Goal: Information Seeking & Learning: Learn about a topic

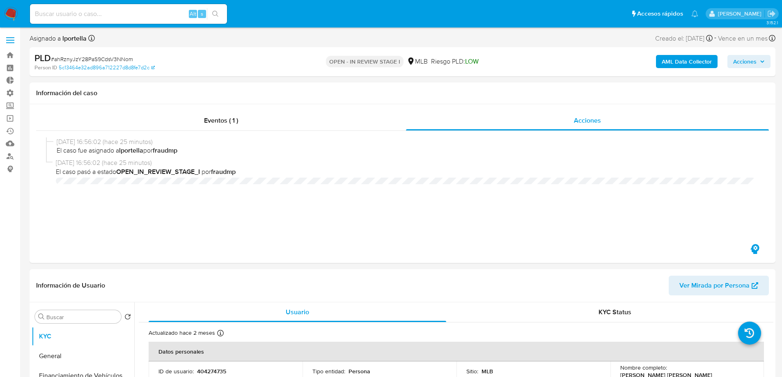
select select "10"
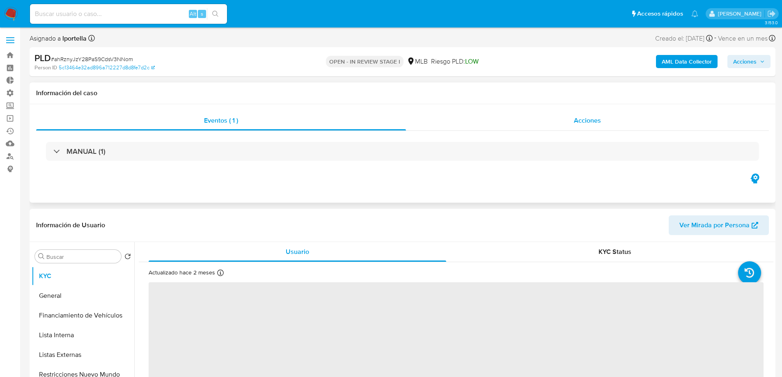
click at [576, 121] on span "Acciones" at bounding box center [587, 120] width 27 height 9
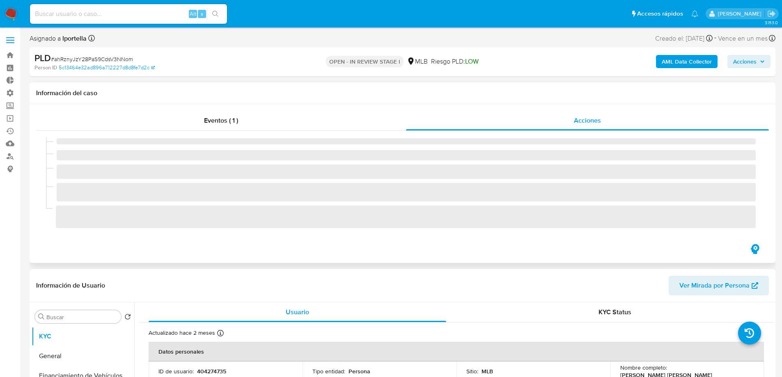
select select "10"
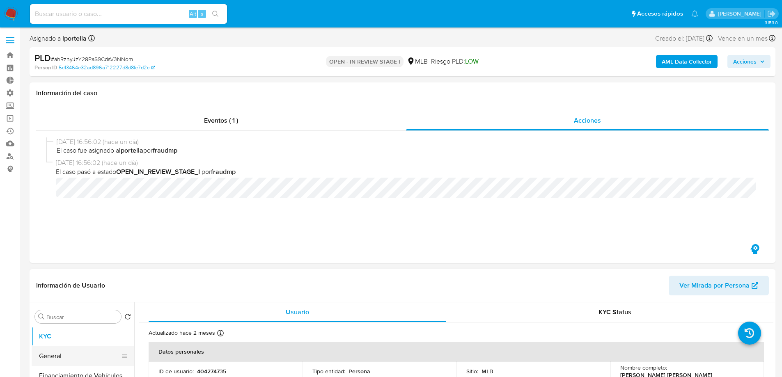
click at [54, 353] on button "General" at bounding box center [80, 357] width 96 height 20
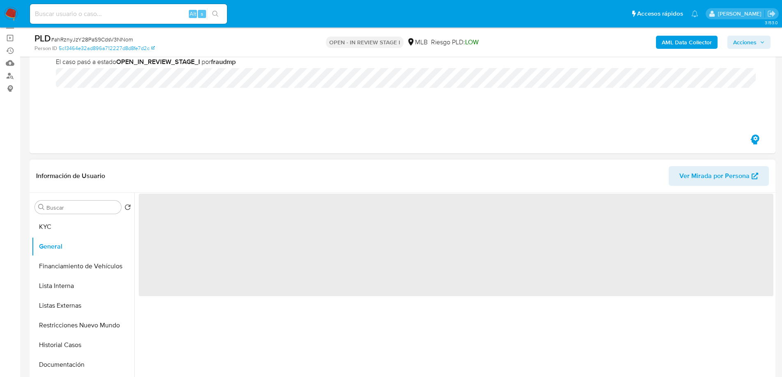
scroll to position [82, 0]
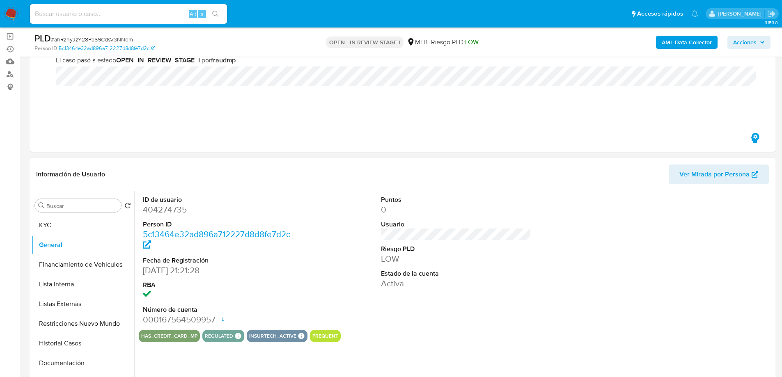
click at [163, 211] on dd "404274735" at bounding box center [218, 209] width 151 height 11
click at [164, 212] on dd "404274735" at bounding box center [218, 209] width 151 height 11
copy dd "404274735"
click at [289, 214] on dd "404274735" at bounding box center [218, 209] width 151 height 11
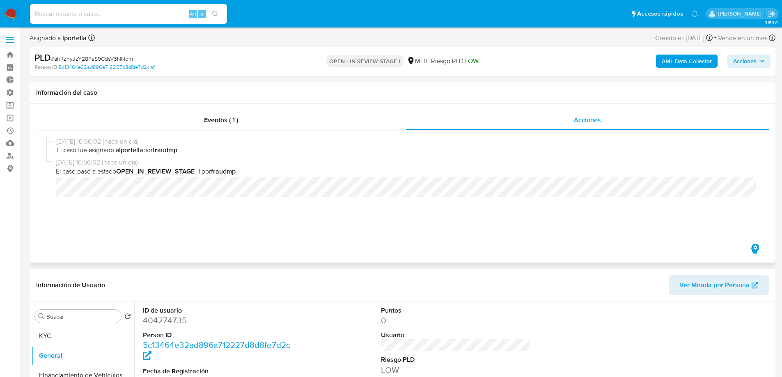
scroll to position [0, 0]
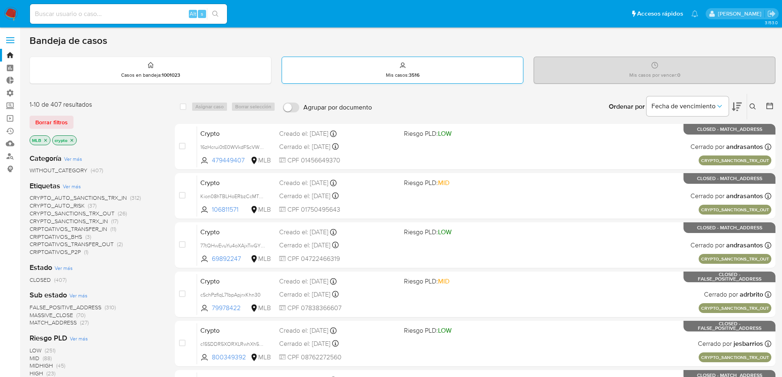
click at [394, 76] on p "Mis casos : 3516" at bounding box center [403, 75] width 34 height 7
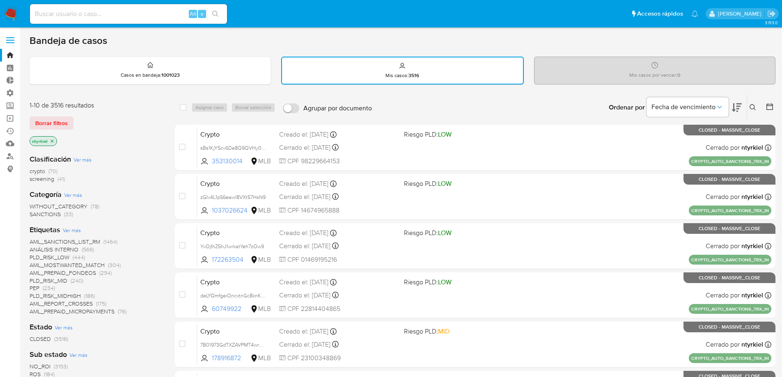
click at [606, 76] on div "Mis casos por vencer : 0" at bounding box center [655, 70] width 241 height 26
click at [54, 127] on span "Borrar filtros" at bounding box center [51, 122] width 32 height 11
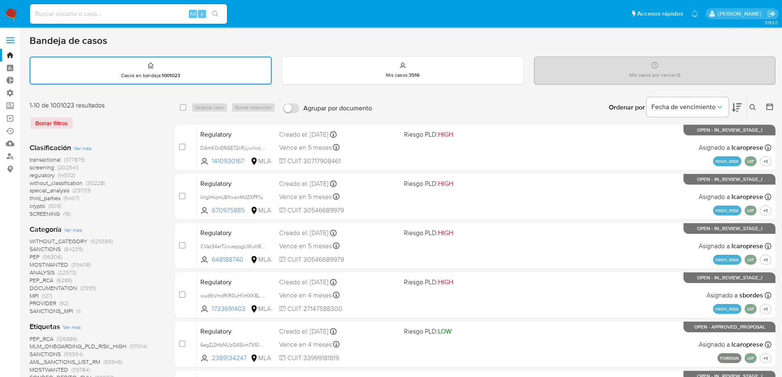
click at [39, 207] on span "crypto" at bounding box center [38, 206] width 16 height 8
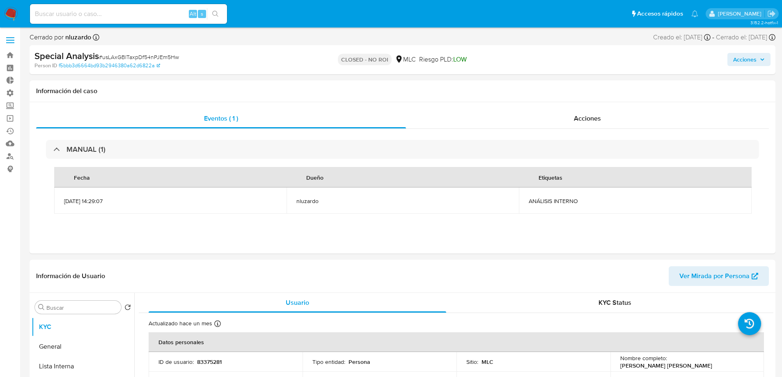
select select "10"
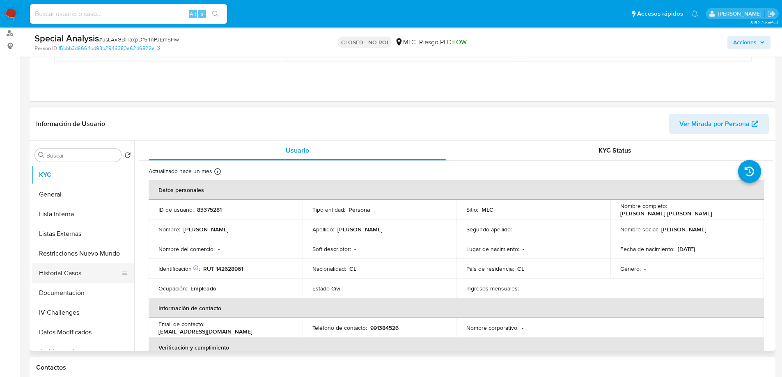
click at [64, 278] on button "Historial Casos" at bounding box center [80, 274] width 96 height 20
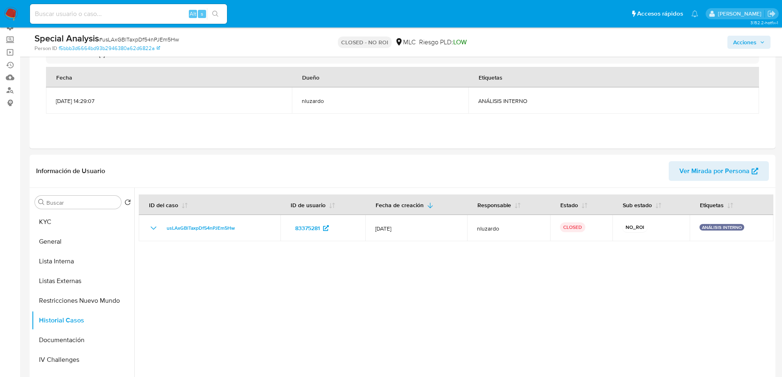
scroll to position [0, 0]
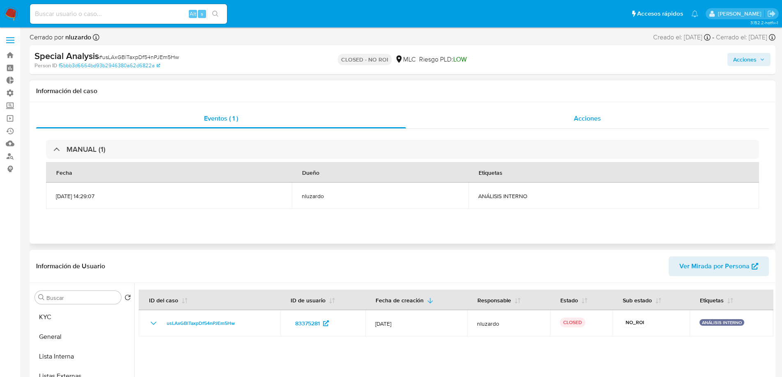
click at [595, 115] on span "Acciones" at bounding box center [587, 118] width 27 height 9
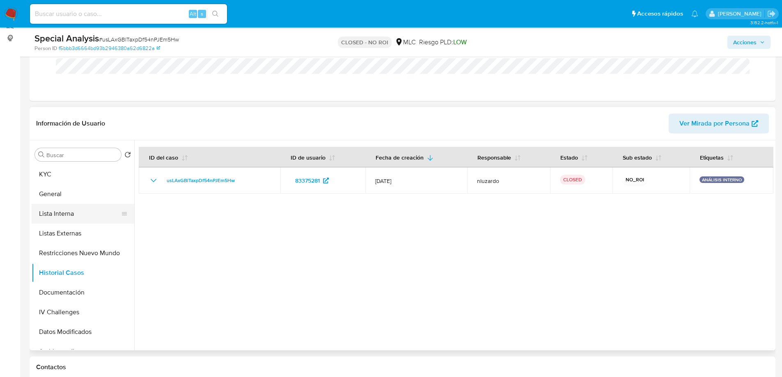
scroll to position [164, 0]
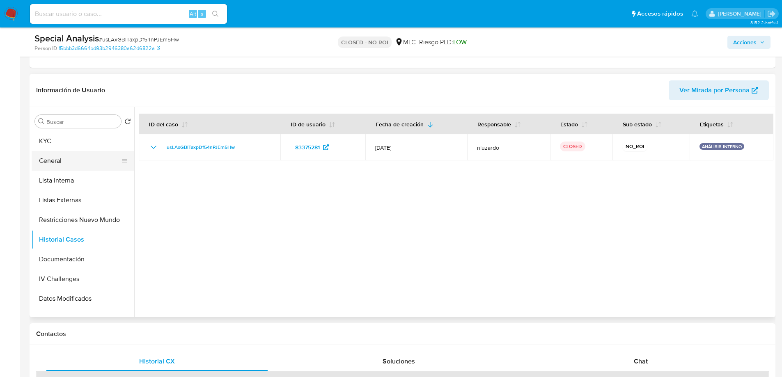
click at [61, 169] on button "General" at bounding box center [80, 161] width 96 height 20
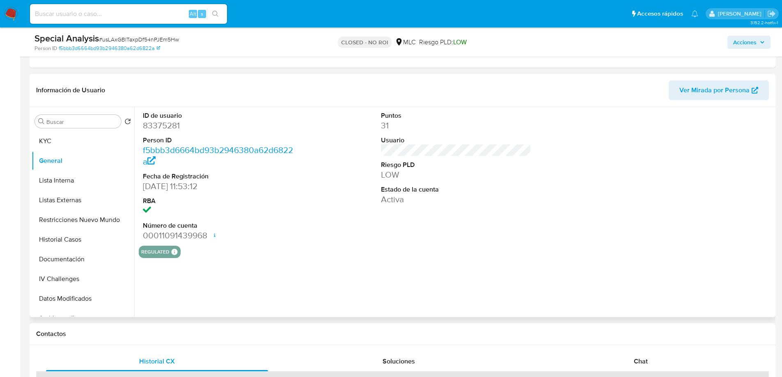
click at [168, 127] on dd "83375281" at bounding box center [218, 125] width 151 height 11
copy dd "83375281"
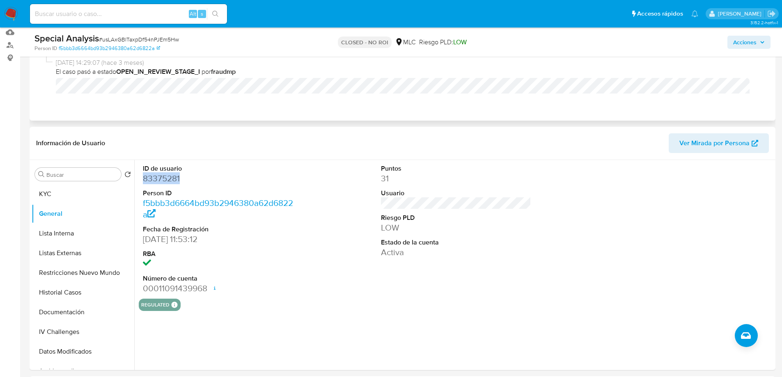
scroll to position [0, 0]
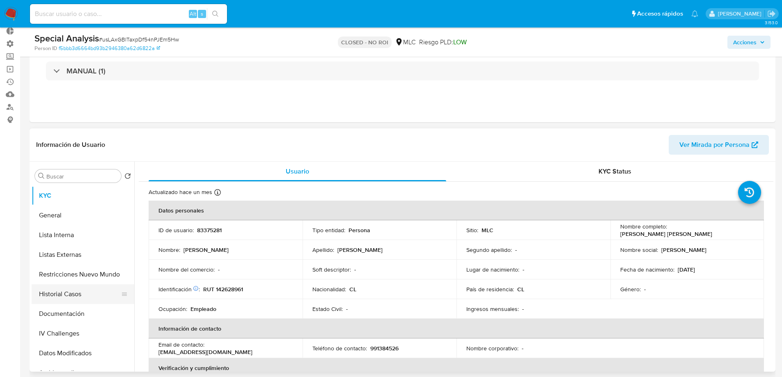
scroll to position [82, 0]
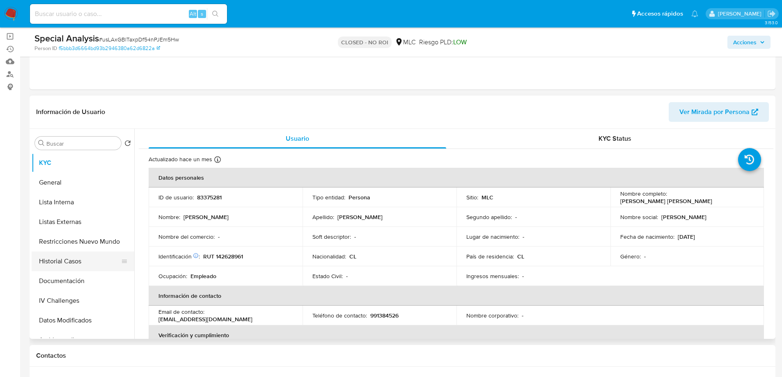
select select "10"
click at [64, 262] on button "Historial Casos" at bounding box center [80, 262] width 96 height 20
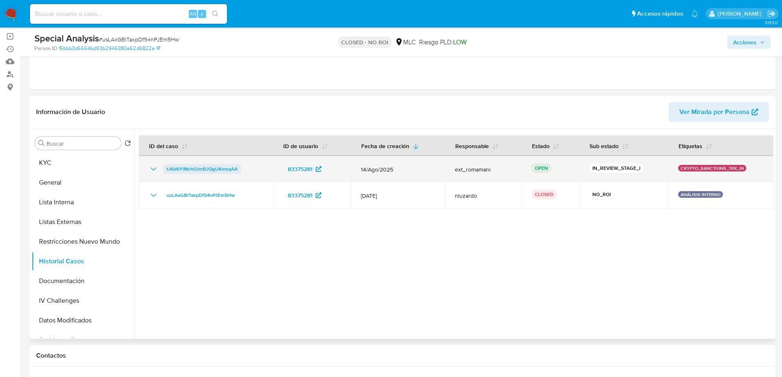
click at [205, 170] on span "tJ6d6YlMch0JmBJQgUKmsqAA" at bounding box center [202, 169] width 71 height 10
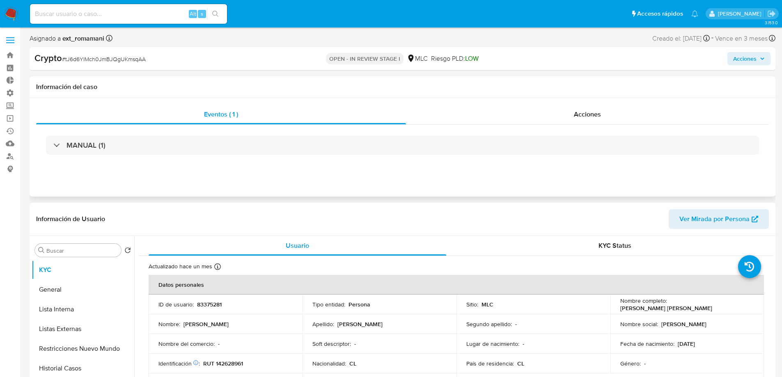
select select "10"
click at [568, 110] on div "Acciones" at bounding box center [587, 115] width 363 height 20
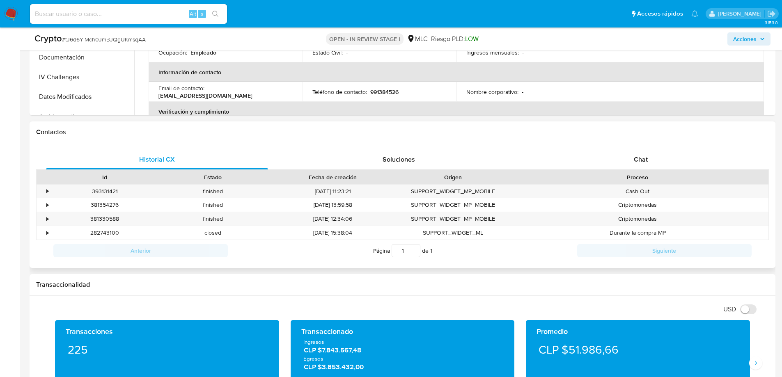
scroll to position [370, 0]
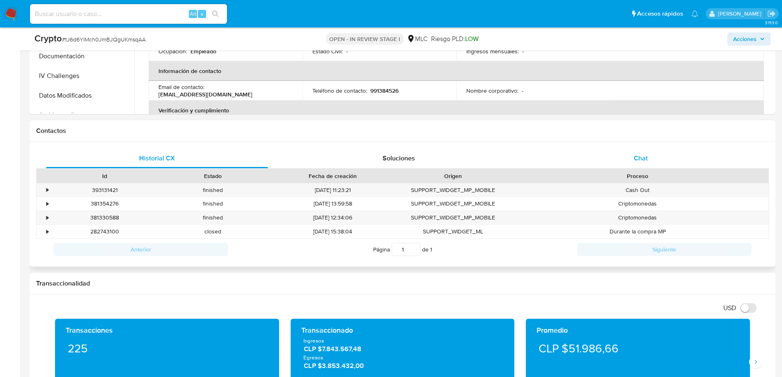
click at [638, 150] on div "Chat" at bounding box center [641, 159] width 222 height 20
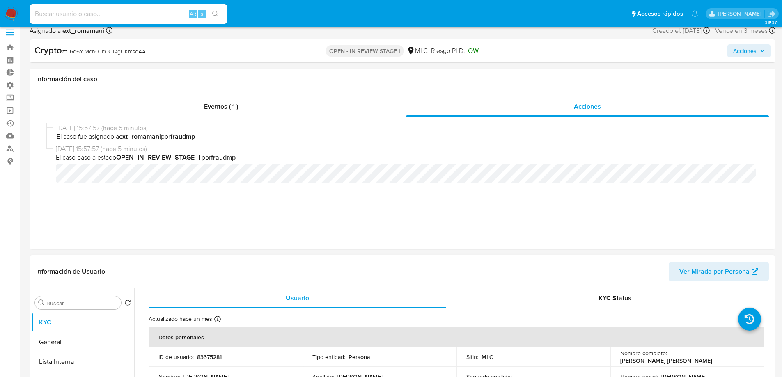
scroll to position [205, 0]
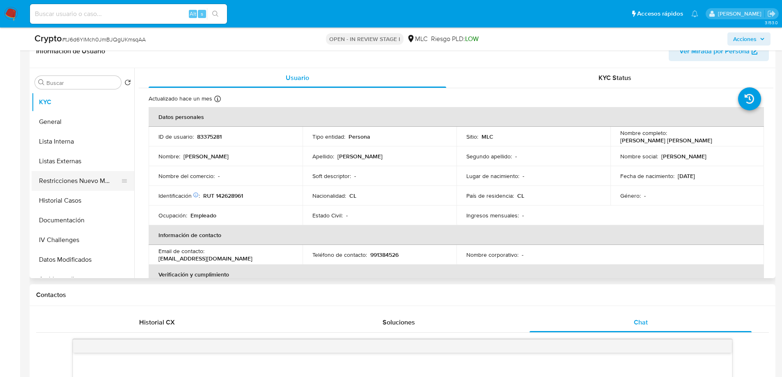
click at [59, 182] on button "Restricciones Nuevo Mundo" at bounding box center [80, 181] width 96 height 20
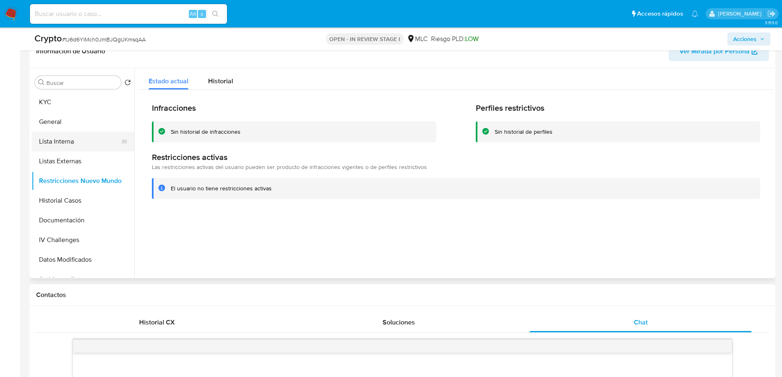
click at [62, 139] on button "Lista Interna" at bounding box center [80, 142] width 96 height 20
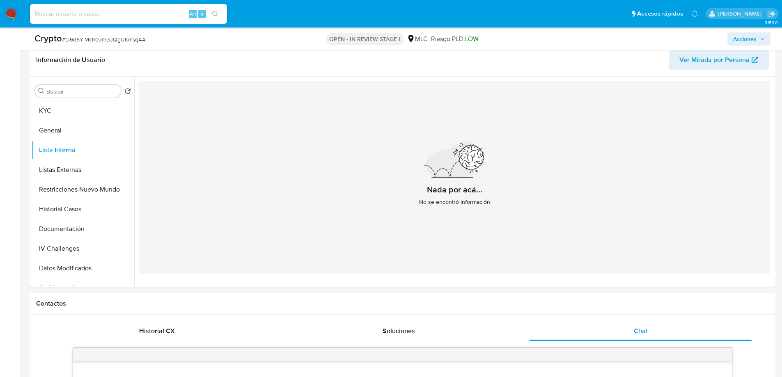
scroll to position [0, 0]
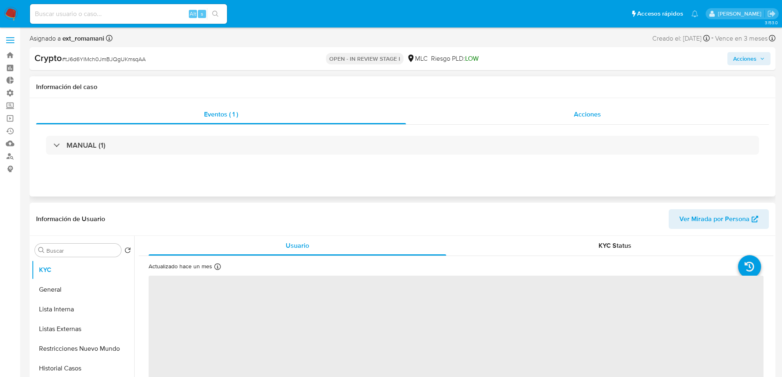
click at [597, 115] on span "Acciones" at bounding box center [587, 114] width 27 height 9
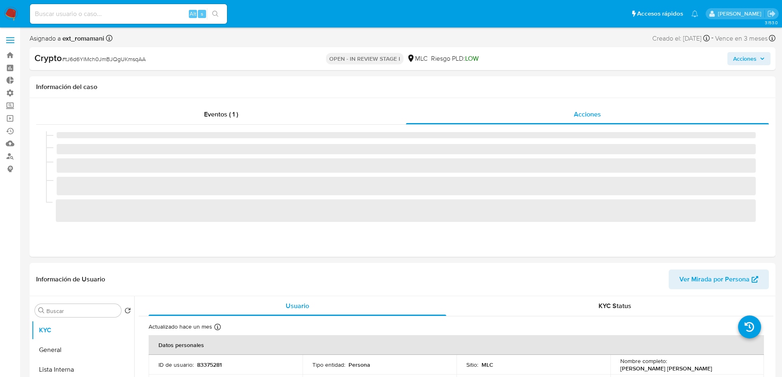
select select "10"
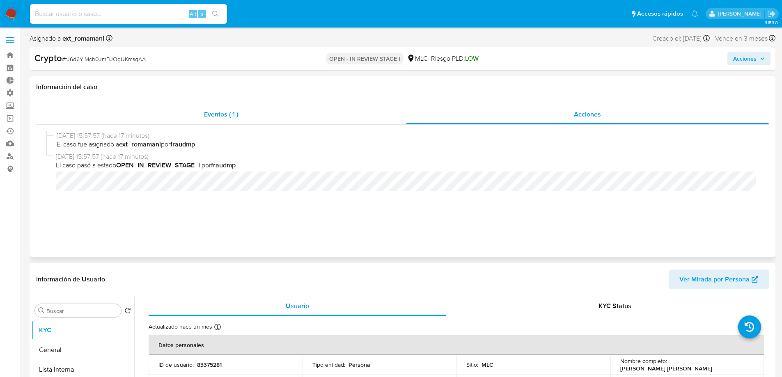
click at [241, 114] on div "Eventos ( 1 )" at bounding box center [221, 115] width 370 height 20
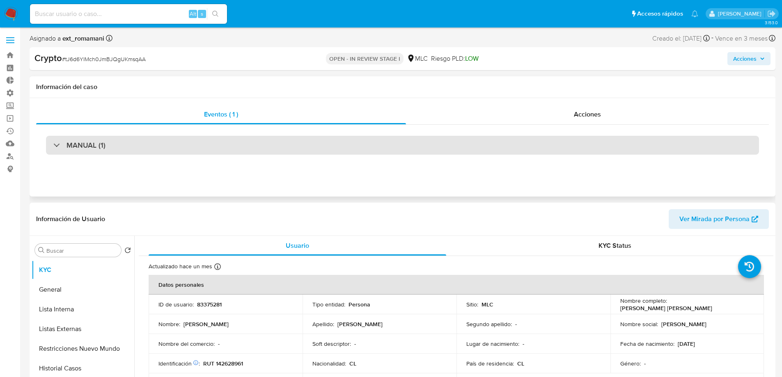
click at [156, 148] on div "MANUAL (1)" at bounding box center [402, 145] width 713 height 19
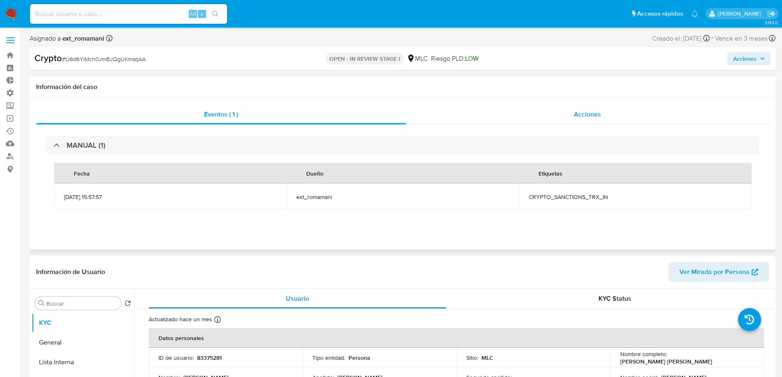
click at [595, 110] on span "Acciones" at bounding box center [587, 114] width 27 height 9
